Goal: Find contact information: Obtain details needed to contact an individual or organization

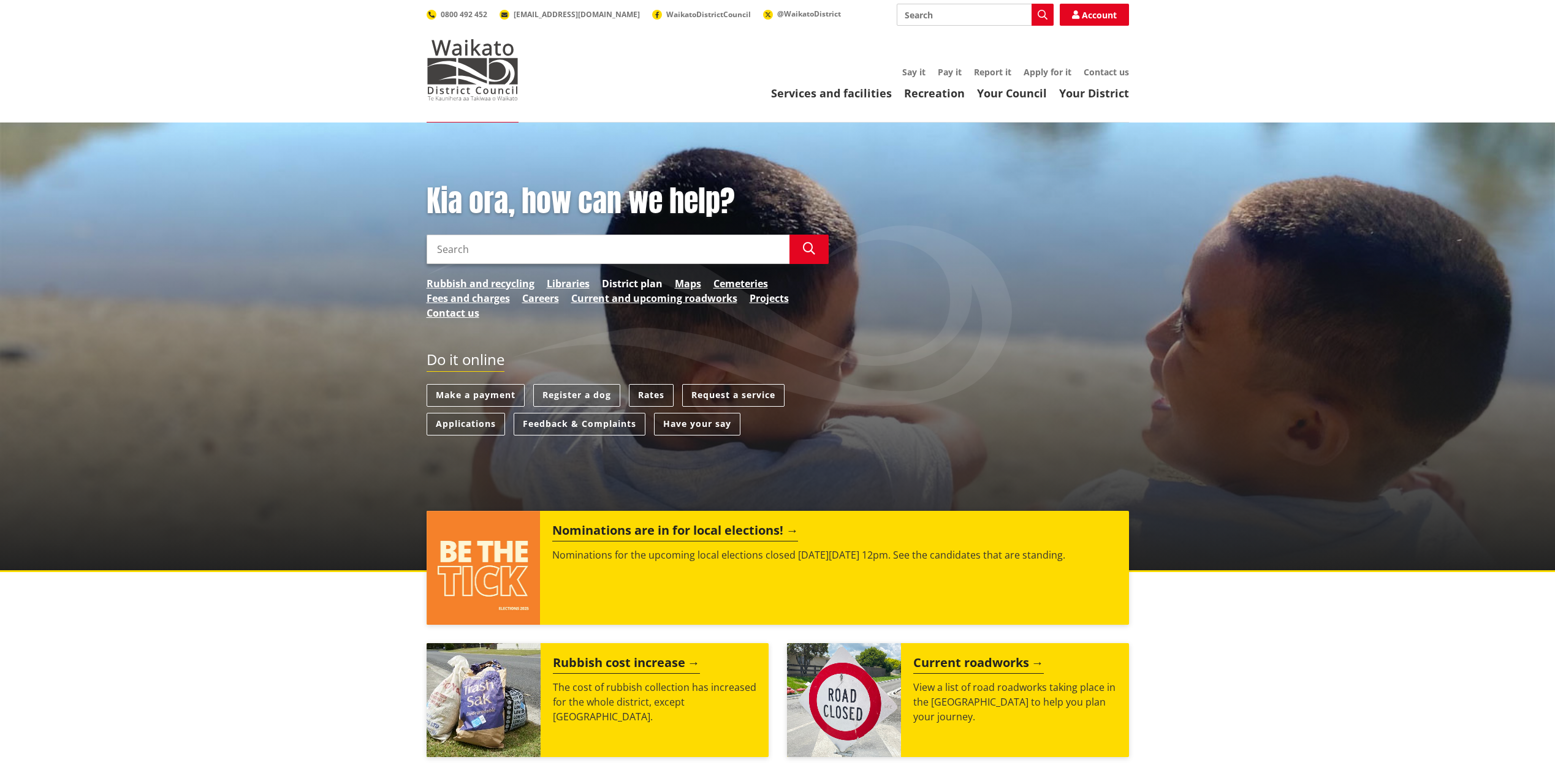
click at [646, 281] on link "District plan" at bounding box center [632, 283] width 60 height 14
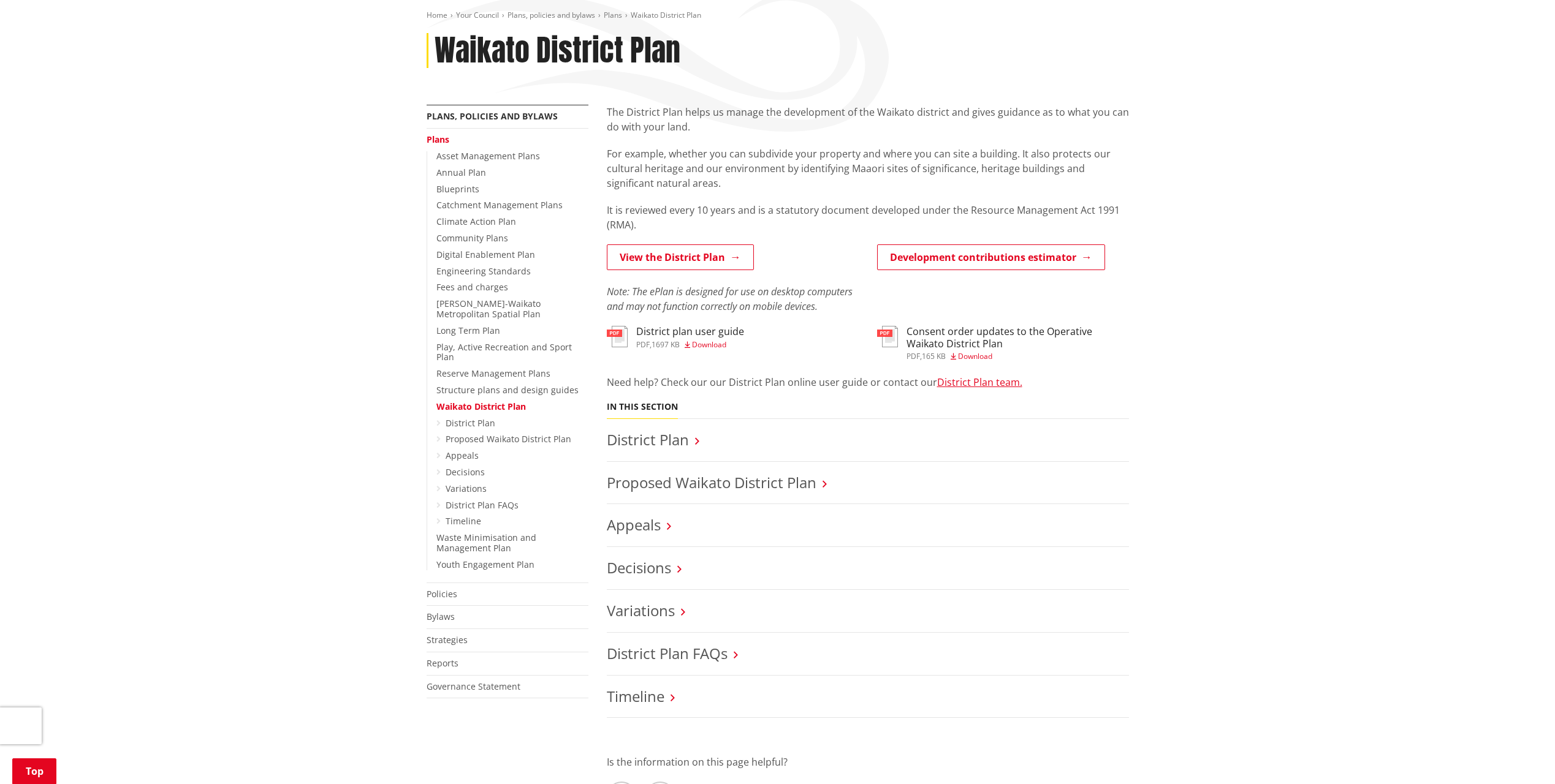
scroll to position [184, 0]
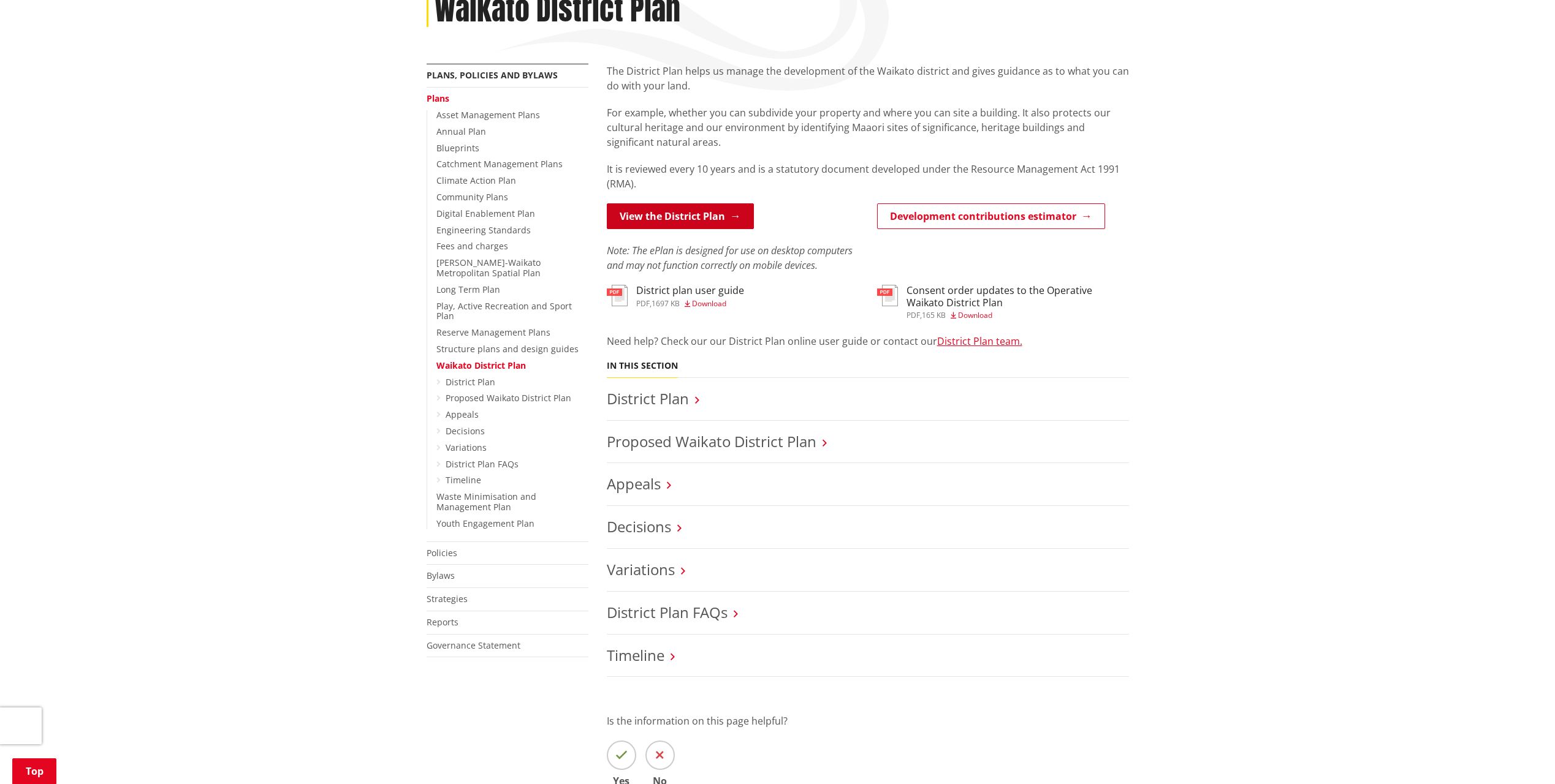
click at [687, 214] on link "View the District Plan" at bounding box center [680, 216] width 147 height 25
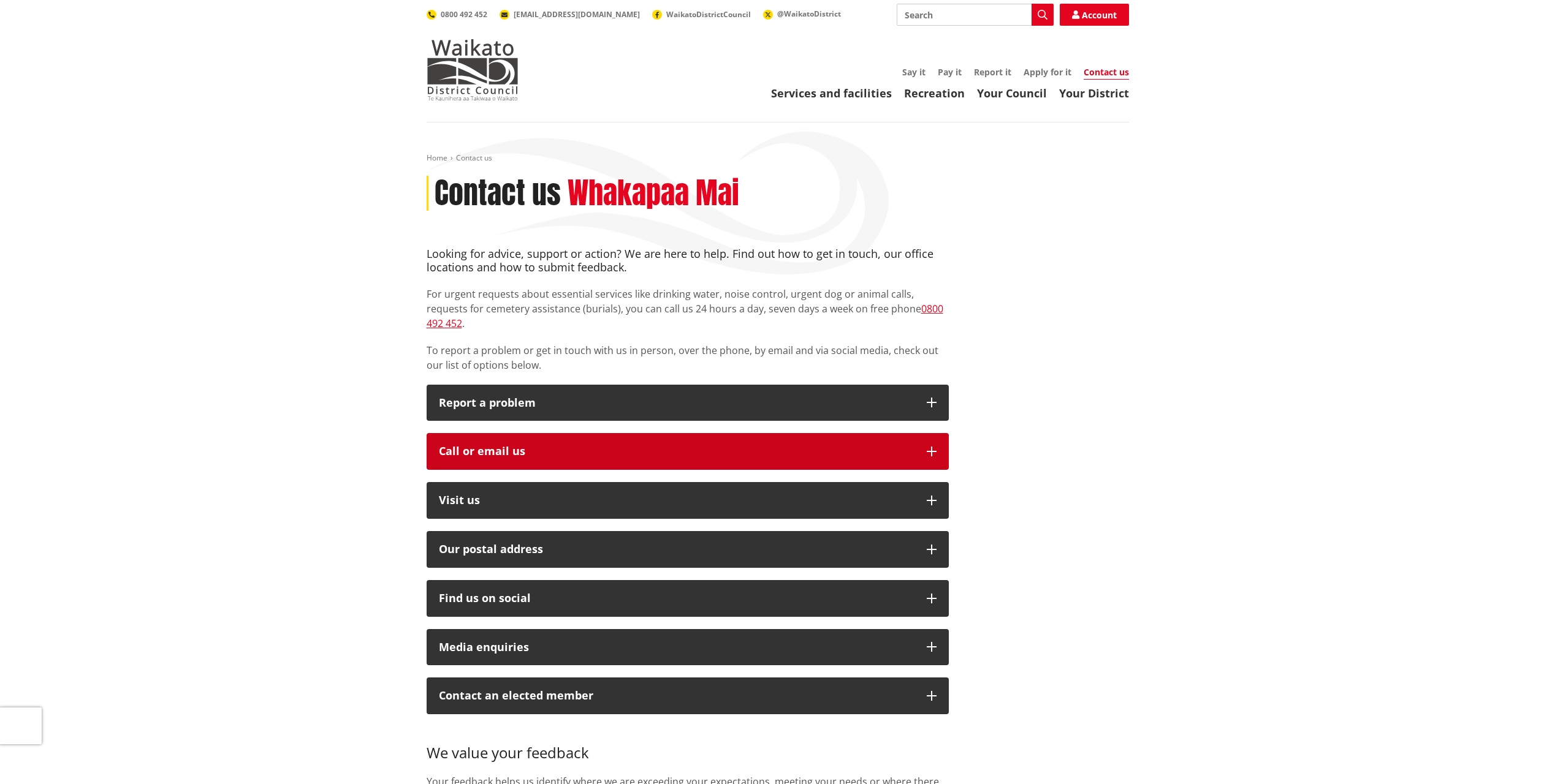
click at [602, 446] on div "Call or email us" at bounding box center [677, 452] width 475 height 12
